Goal: Task Accomplishment & Management: Complete application form

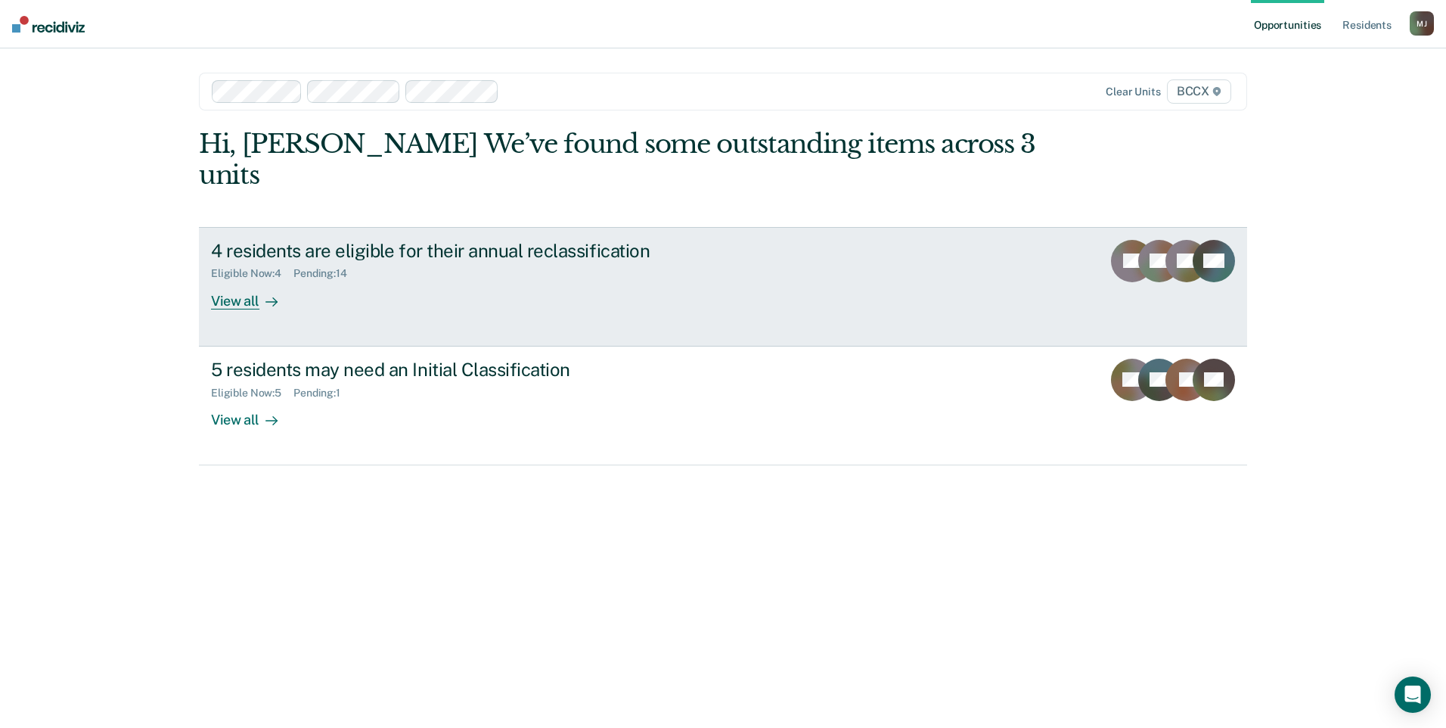
click at [228, 280] on div "View all" at bounding box center [253, 294] width 85 height 29
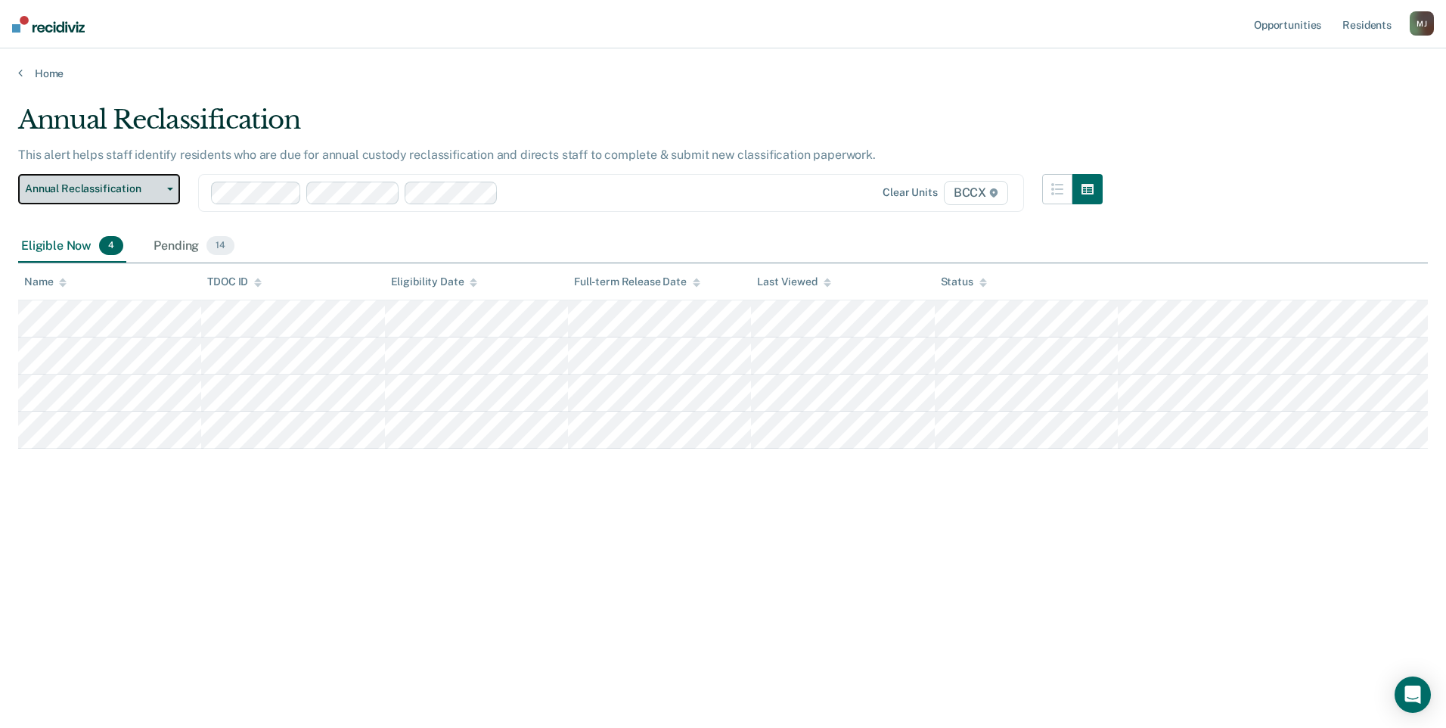
click at [166, 191] on button "Annual Reclassification" at bounding box center [99, 189] width 162 height 30
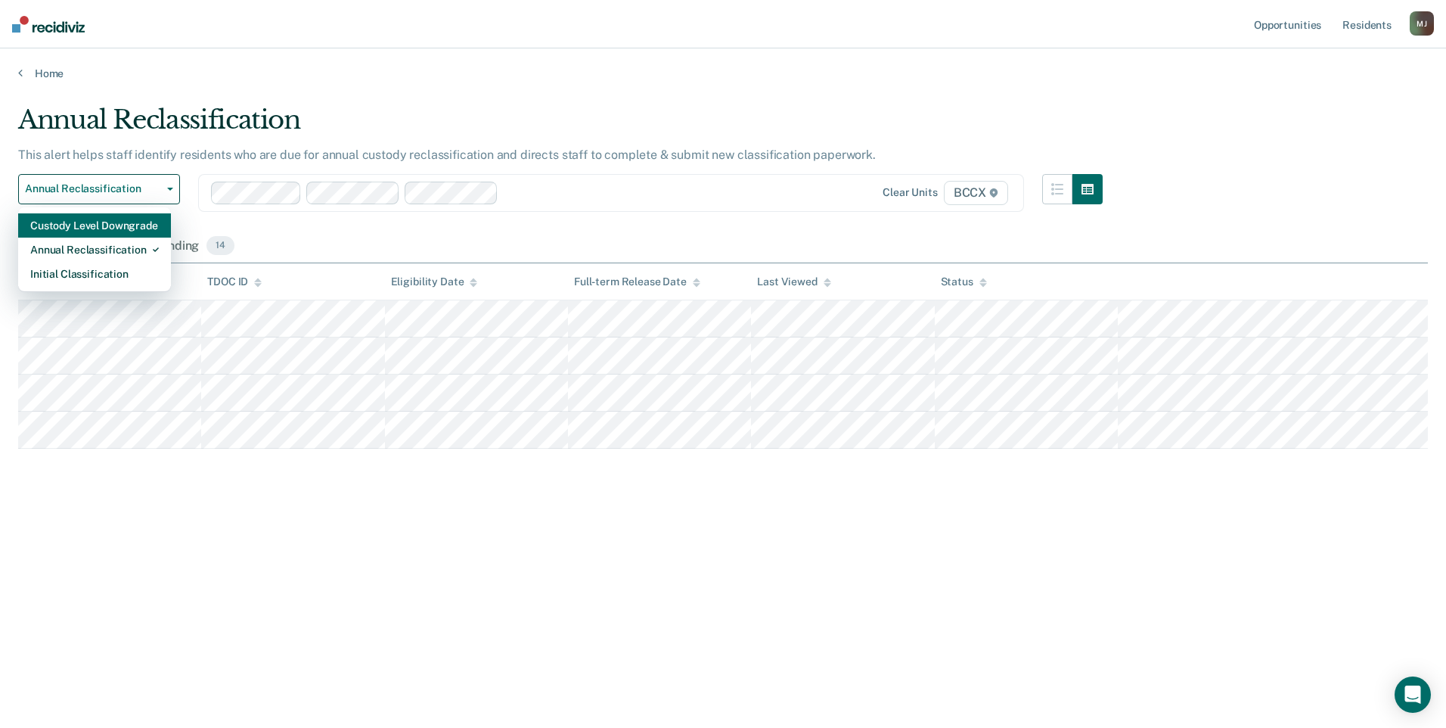
click at [154, 226] on div "Custody Level Downgrade" at bounding box center [94, 225] width 129 height 24
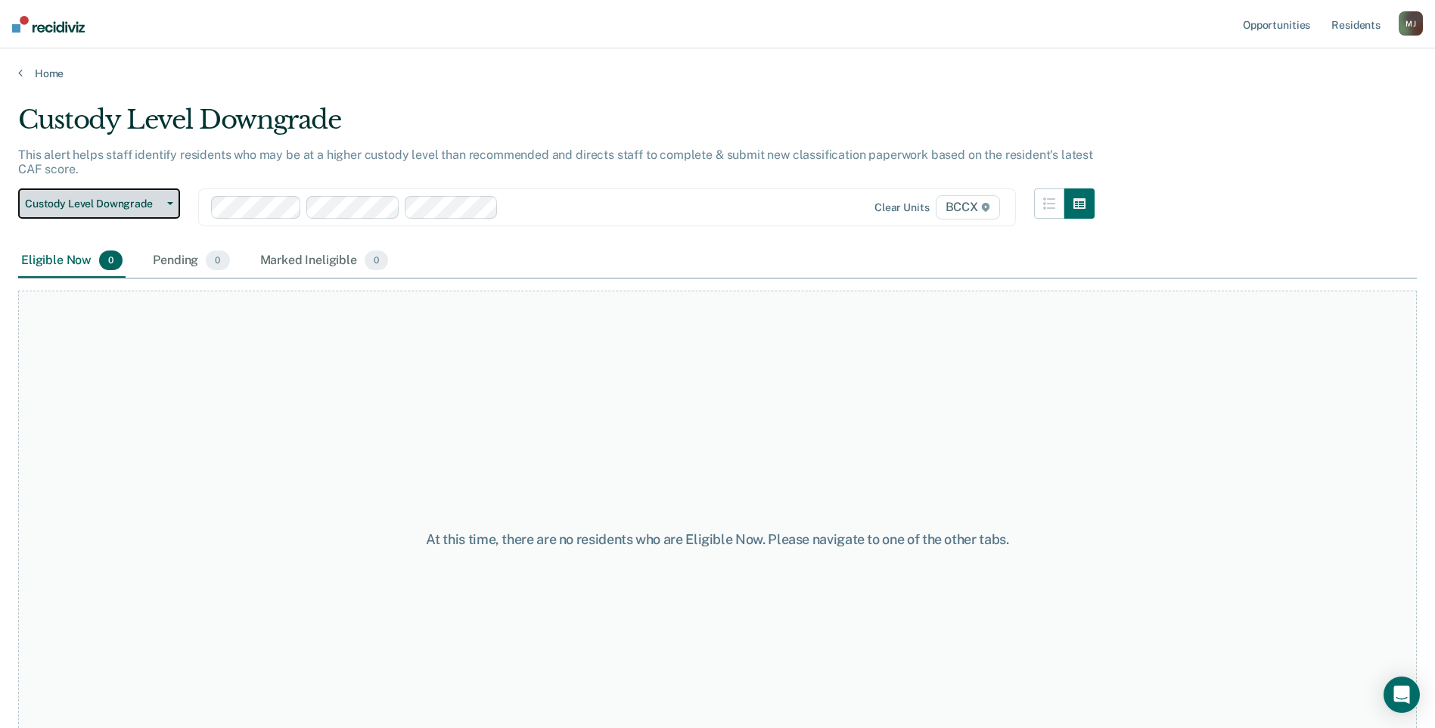
click at [174, 204] on button "Custody Level Downgrade" at bounding box center [99, 203] width 162 height 30
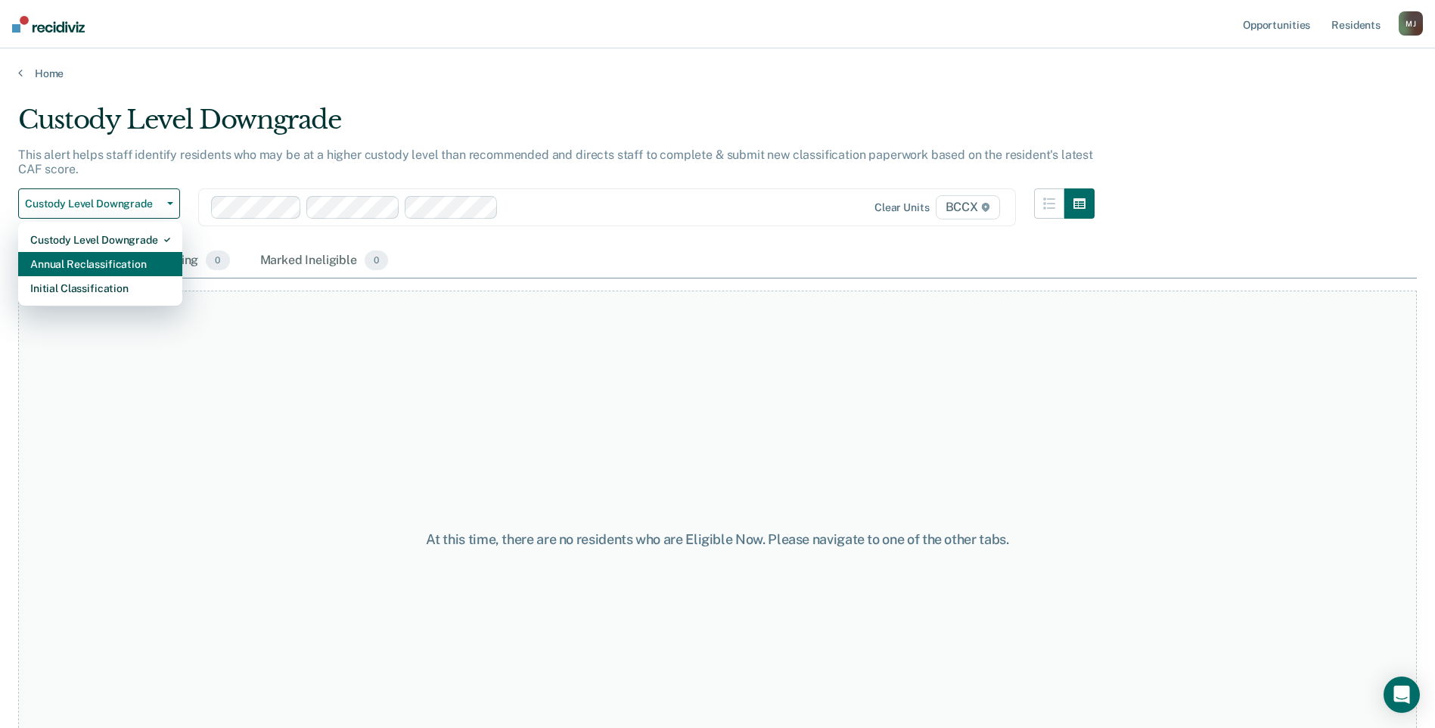
click at [123, 261] on div "Annual Reclassification" at bounding box center [100, 264] width 140 height 24
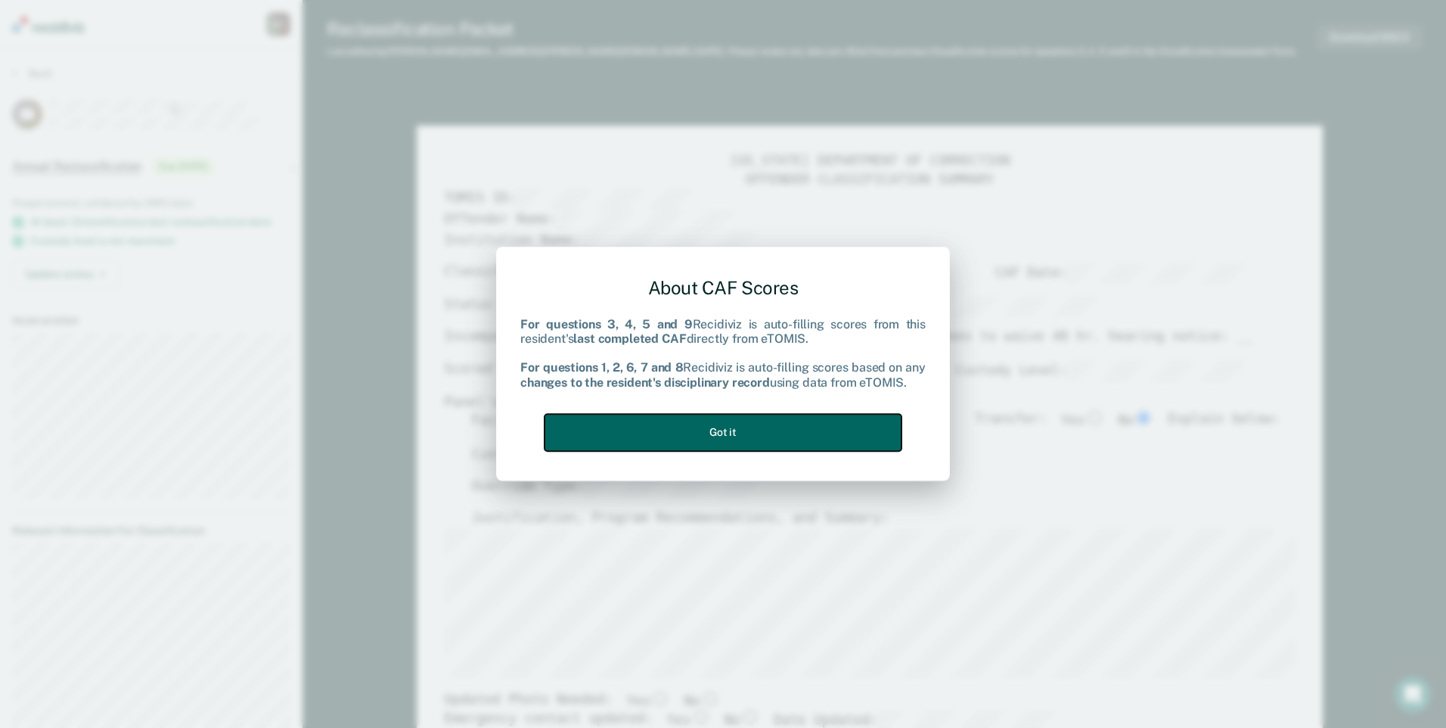
click at [753, 424] on button "Got it" at bounding box center [723, 432] width 357 height 37
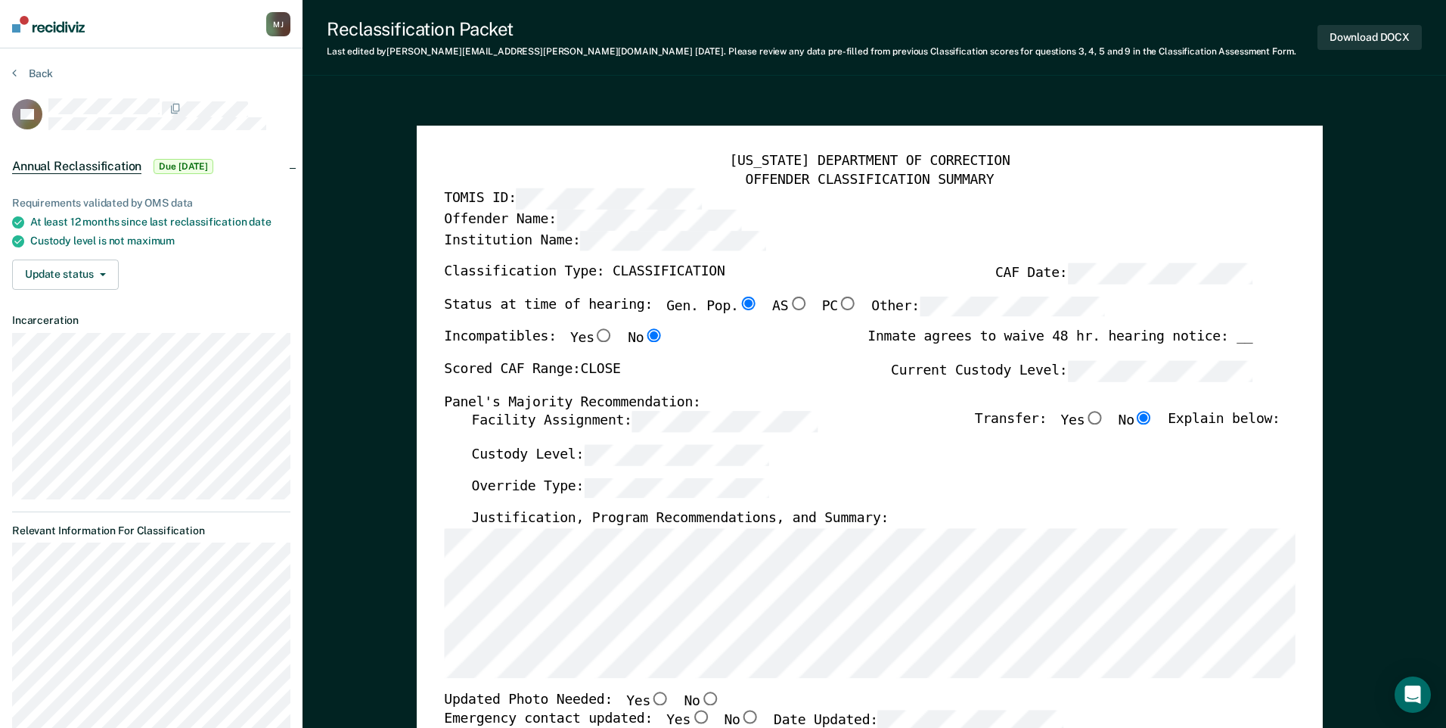
type textarea "x"
